Goal: Navigation & Orientation: Understand site structure

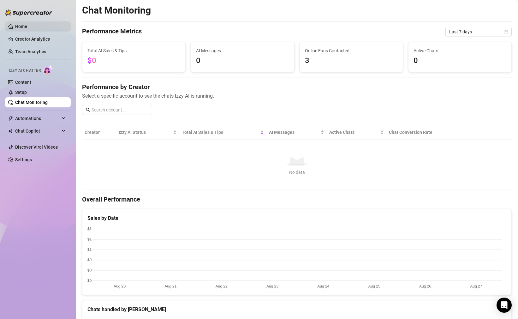
click at [27, 25] on link "Home" at bounding box center [21, 26] width 12 height 5
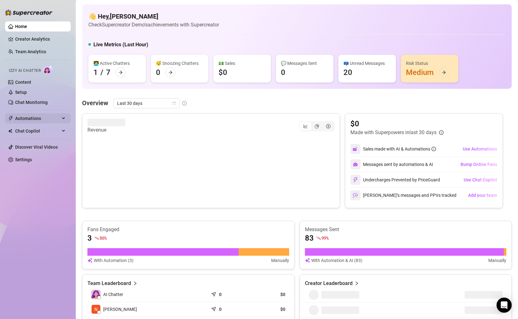
click at [62, 118] on div "Automations" at bounding box center [38, 119] width 66 height 10
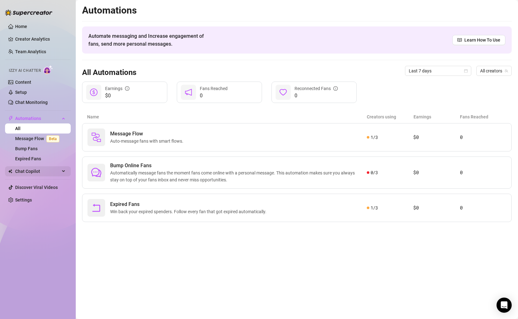
click at [61, 172] on div "Chat Copilot" at bounding box center [38, 172] width 66 height 10
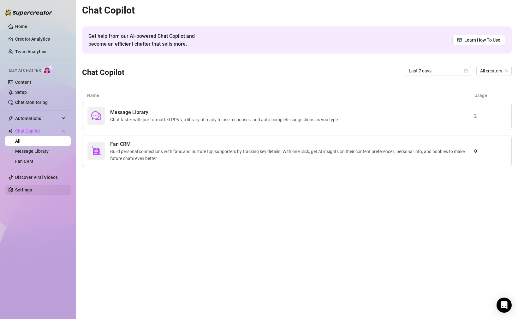
click at [32, 193] on link "Settings" at bounding box center [23, 190] width 17 height 5
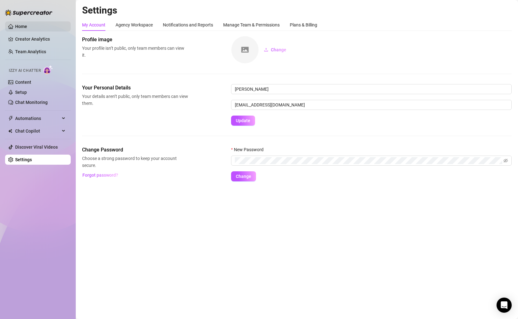
click at [25, 28] on link "Home" at bounding box center [21, 26] width 12 height 5
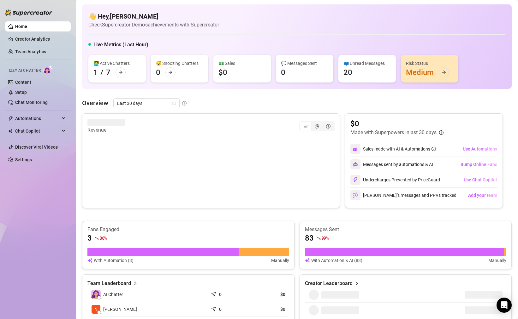
click at [41, 45] on ul "Home Creator Analytics Team Analytics Izzy AI Chatter Content Setup Chat Monito…" at bounding box center [38, 93] width 66 height 149
click at [42, 43] on link "Creator Analytics" at bounding box center [40, 39] width 50 height 10
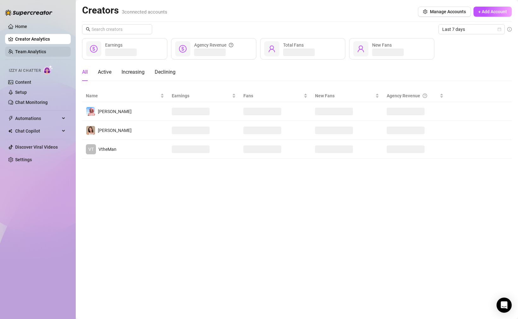
click at [46, 50] on link "Team Analytics" at bounding box center [30, 51] width 31 height 5
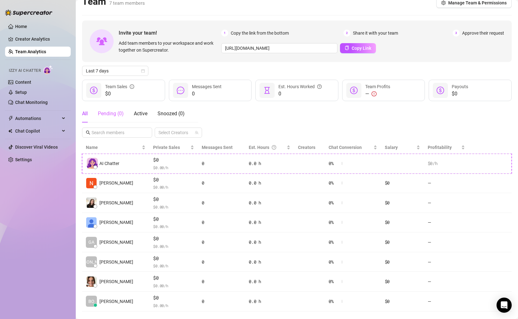
scroll to position [20, 0]
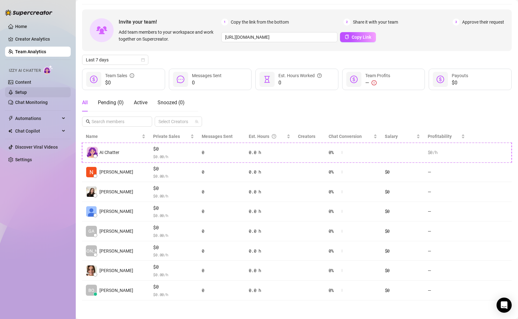
click at [27, 90] on link "Setup" at bounding box center [21, 92] width 12 height 5
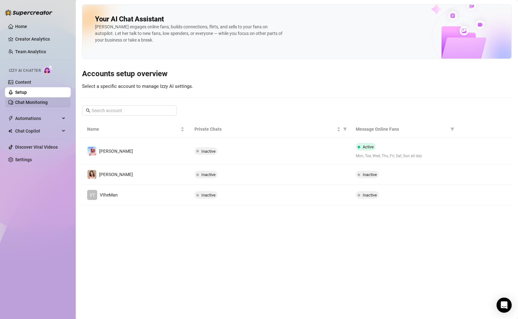
click at [45, 103] on link "Chat Monitoring" at bounding box center [31, 102] width 32 height 5
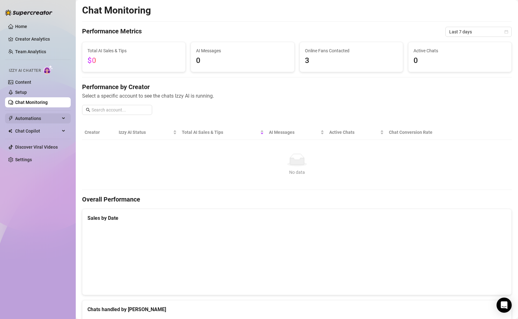
click at [42, 114] on span "Automations" at bounding box center [37, 119] width 45 height 10
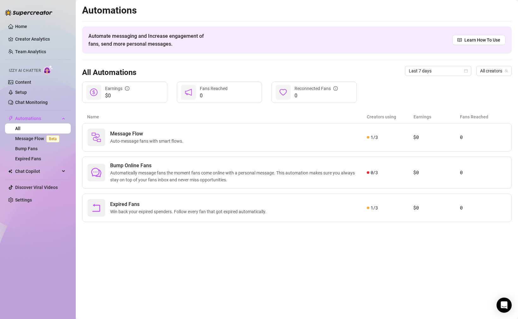
click at [31, 33] on ul "Home Creator Analytics Team Analytics Izzy AI Chatter Content Setup Chat Monito…" at bounding box center [38, 113] width 66 height 189
click at [37, 41] on link "Creator Analytics" at bounding box center [40, 39] width 50 height 10
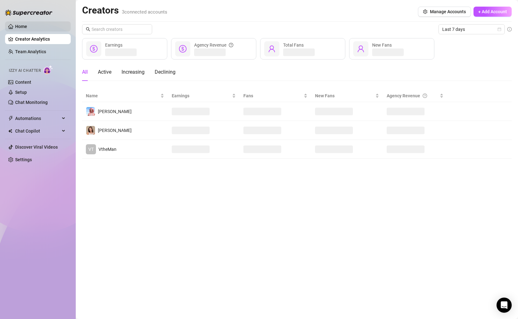
click at [27, 29] on link "Home" at bounding box center [21, 26] width 12 height 5
